Goal: Find specific page/section

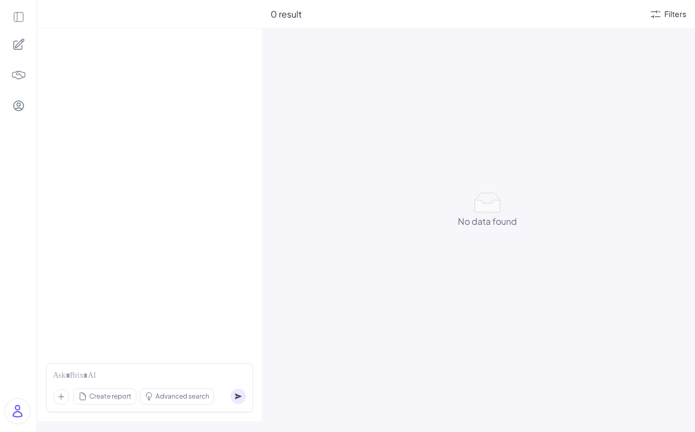
scroll to position [239, 0]
